Goal: Navigation & Orientation: Find specific page/section

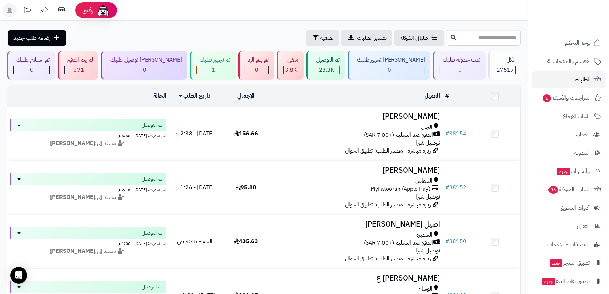
click at [578, 77] on span "الطلبات" at bounding box center [583, 80] width 16 height 10
